Goal: Task Accomplishment & Management: Manage account settings

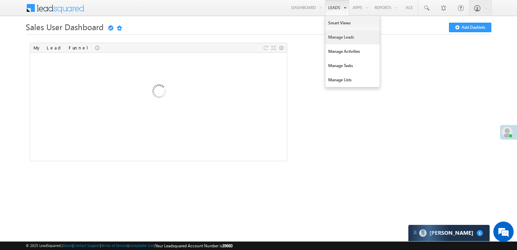
click at [335, 39] on link "Manage Leads" at bounding box center [352, 37] width 54 height 14
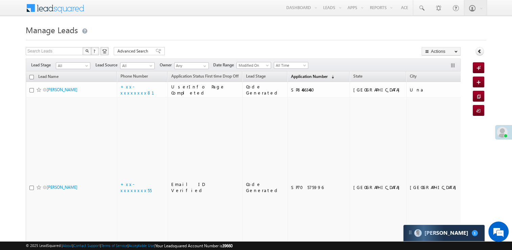
click at [289, 79] on link "Application Number (sorted descending)" at bounding box center [313, 76] width 50 height 9
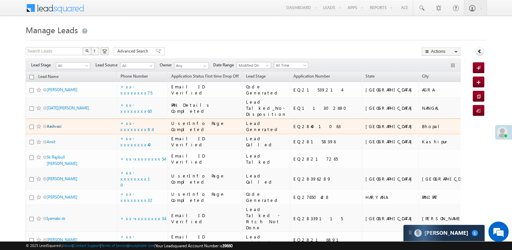
click at [60, 129] on link "Aadivasi" at bounding box center [54, 125] width 15 height 5
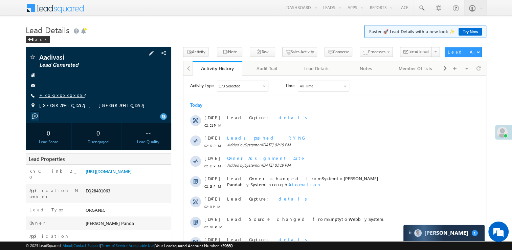
click at [59, 97] on link "+xx-xxxxxxxx84" at bounding box center [62, 95] width 46 height 6
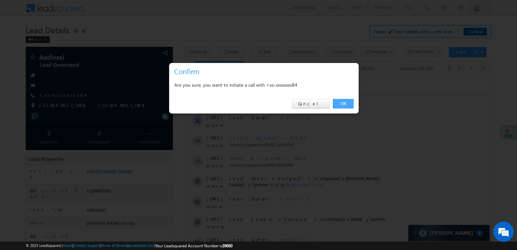
click at [341, 101] on link "OK" at bounding box center [343, 103] width 21 height 9
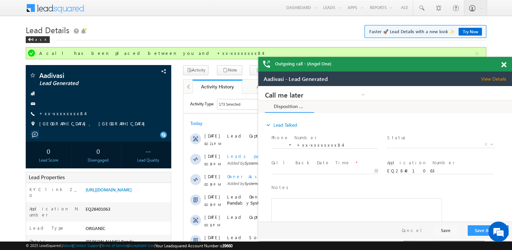
click at [505, 65] on span at bounding box center [503, 65] width 5 height 6
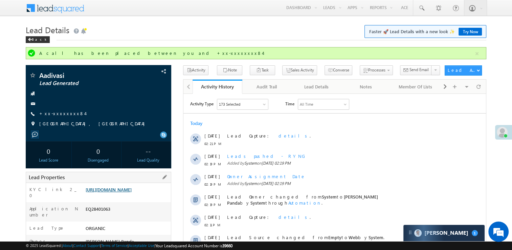
click at [115, 192] on link "[URL][DOMAIN_NAME]" at bounding box center [109, 189] width 46 height 6
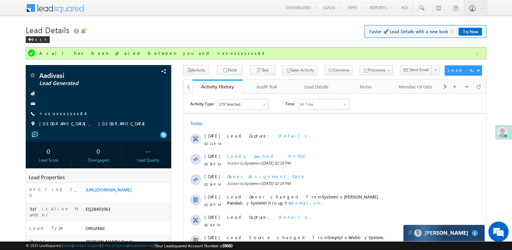
click at [457, 232] on div "Carter 1" at bounding box center [443, 233] width 81 height 16
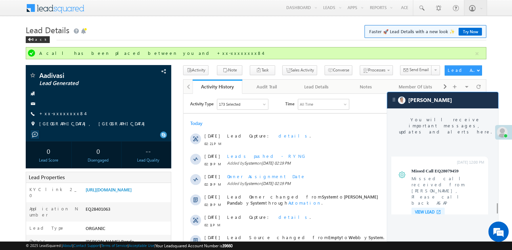
scroll to position [2634, 0]
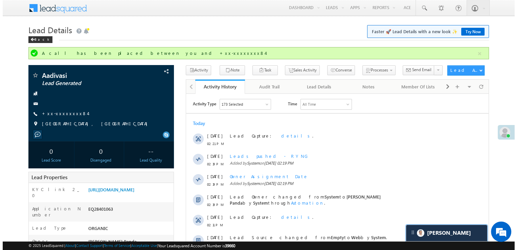
scroll to position [2678, 0]
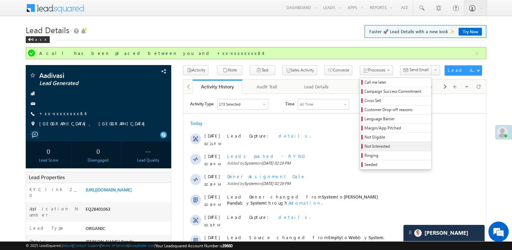
click at [364, 146] on span "Not Interested" at bounding box center [396, 146] width 64 height 6
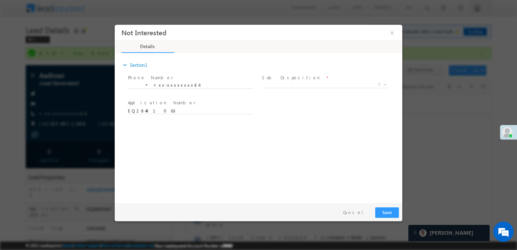
scroll to position [0, 0]
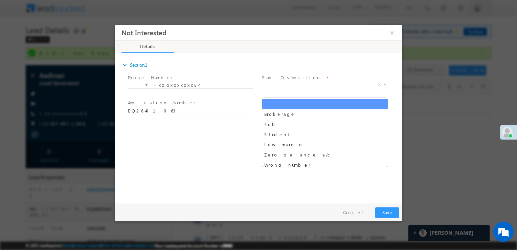
click at [319, 82] on span "X" at bounding box center [325, 84] width 126 height 7
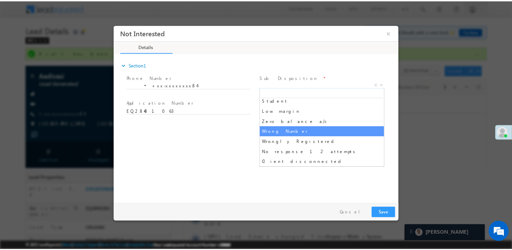
scroll to position [68, 0]
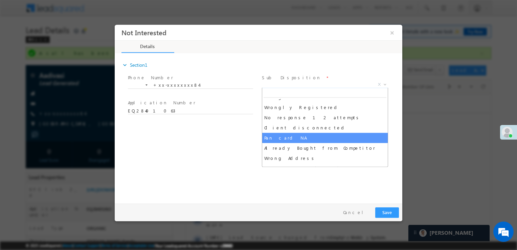
select select "Pan card NA"
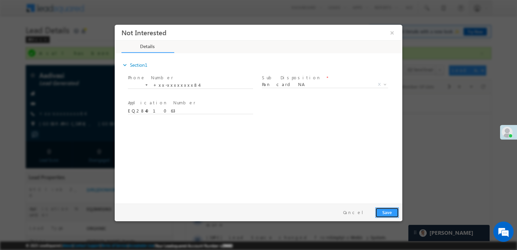
click at [386, 214] on button "Save" at bounding box center [387, 212] width 24 height 10
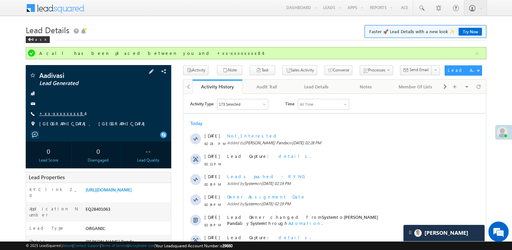
click at [57, 114] on link "+xx-xxxxxxxx84" at bounding box center [62, 113] width 46 height 6
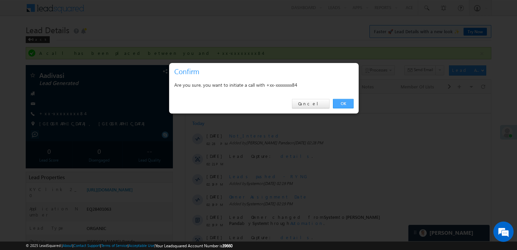
click at [344, 104] on link "OK" at bounding box center [343, 103] width 21 height 9
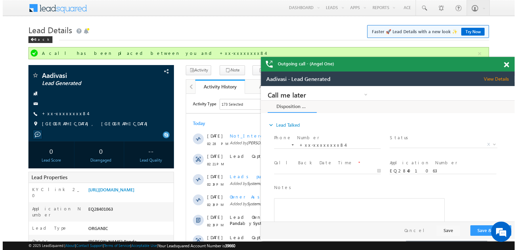
scroll to position [0, 0]
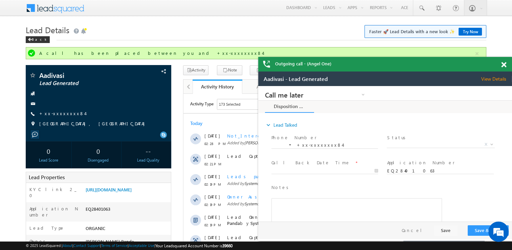
click at [502, 67] on span at bounding box center [503, 65] width 5 height 6
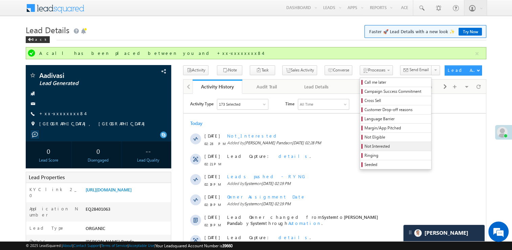
click at [367, 147] on span "Not Interested" at bounding box center [396, 146] width 64 height 6
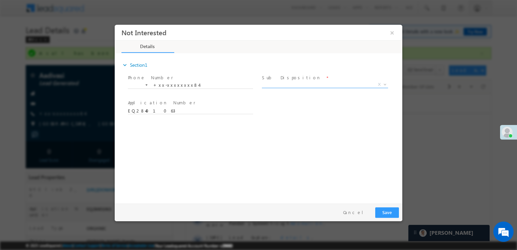
click at [291, 86] on span "X" at bounding box center [325, 84] width 126 height 7
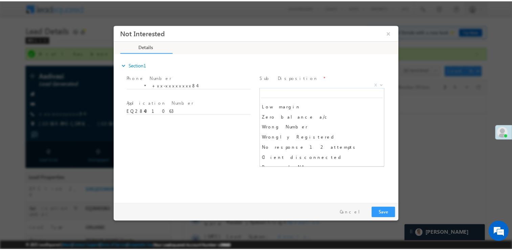
scroll to position [68, 0]
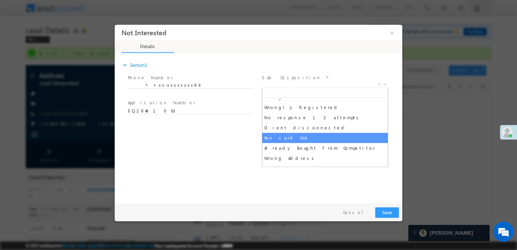
select select "Pan card NA"
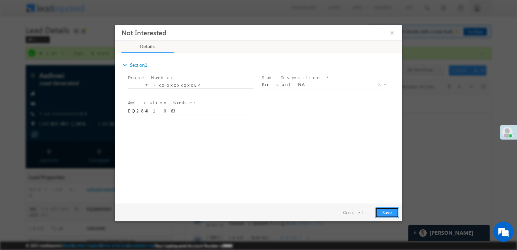
click at [385, 213] on button "Save" at bounding box center [387, 212] width 24 height 10
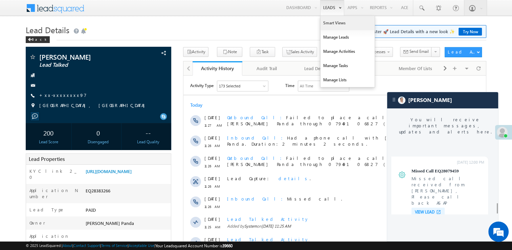
scroll to position [2618, 0]
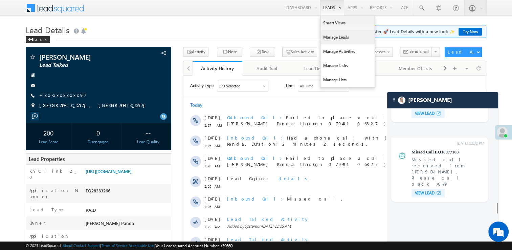
click at [329, 37] on link "Manage Leads" at bounding box center [347, 37] width 54 height 14
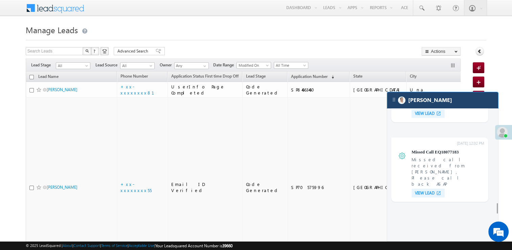
click at [472, 102] on div "[PERSON_NAME]" at bounding box center [442, 100] width 111 height 16
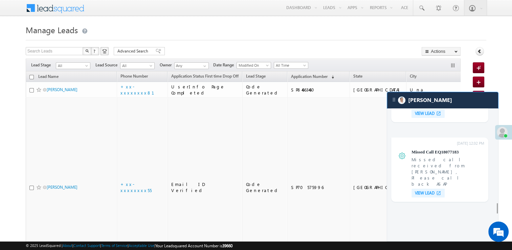
scroll to position [2661, 0]
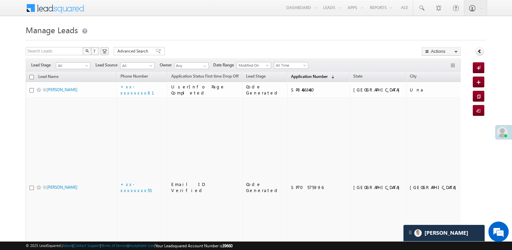
click at [291, 77] on span "Application Number" at bounding box center [309, 76] width 37 height 5
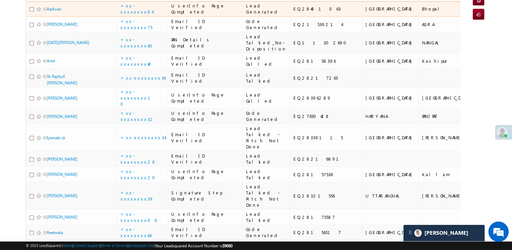
scroll to position [135, 0]
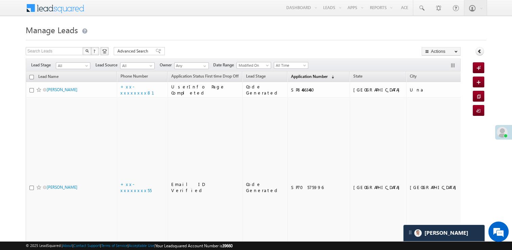
click at [291, 78] on span "Application Number" at bounding box center [309, 76] width 37 height 5
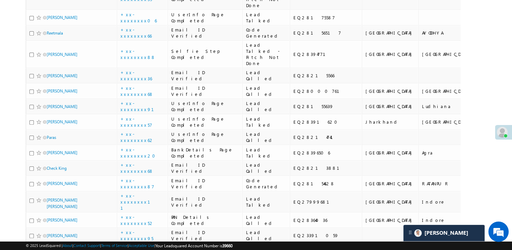
scroll to position [304, 0]
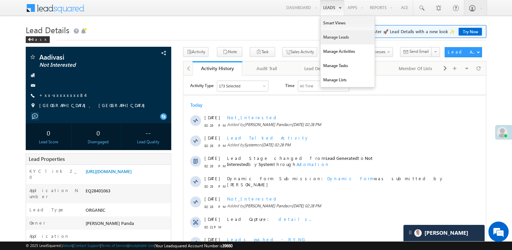
click at [335, 34] on link "Manage Leads" at bounding box center [347, 37] width 54 height 14
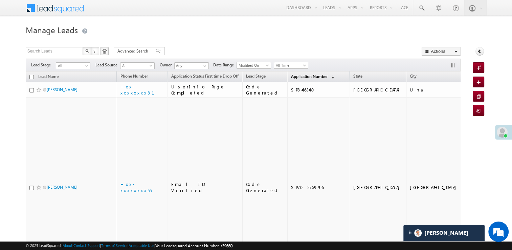
click at [291, 74] on span "Application Number" at bounding box center [309, 76] width 37 height 5
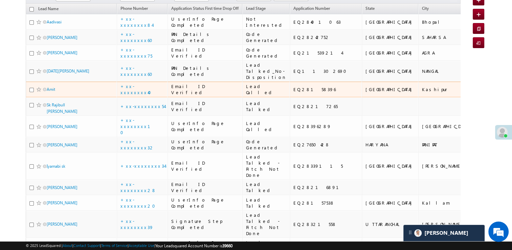
scroll to position [169, 0]
